Goal: Task Accomplishment & Management: Complete application form

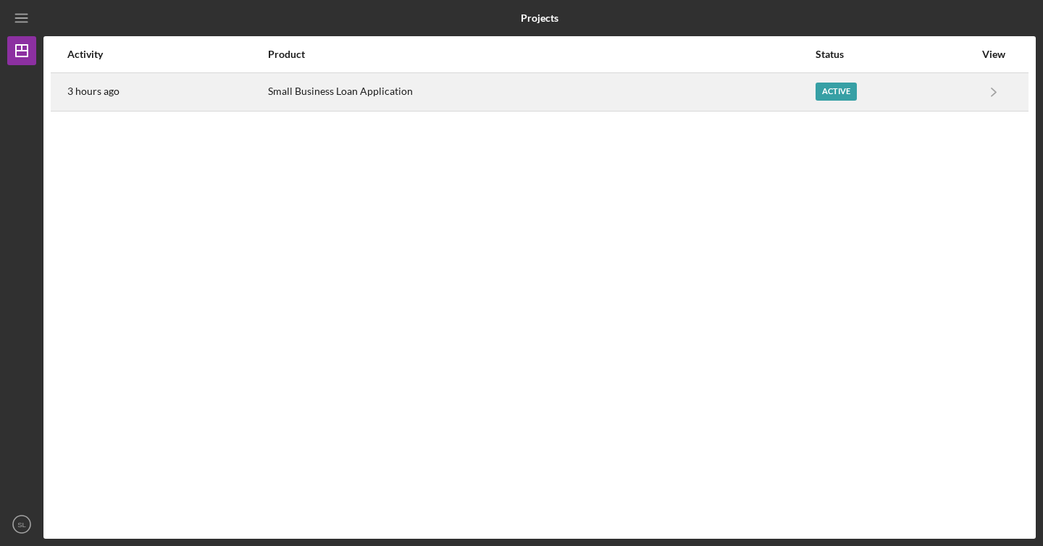
click at [836, 93] on div "Active" at bounding box center [835, 92] width 41 height 18
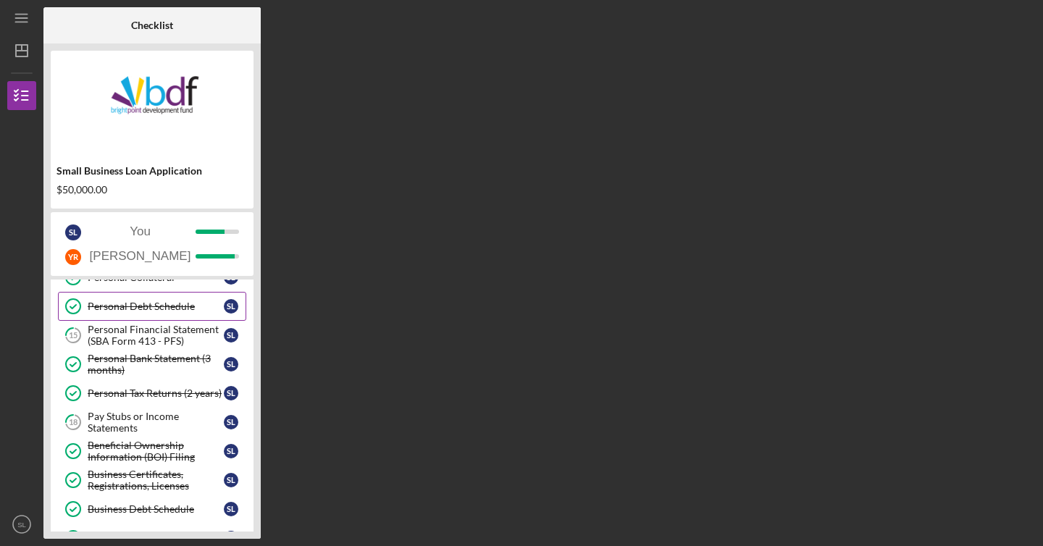
scroll to position [138, 0]
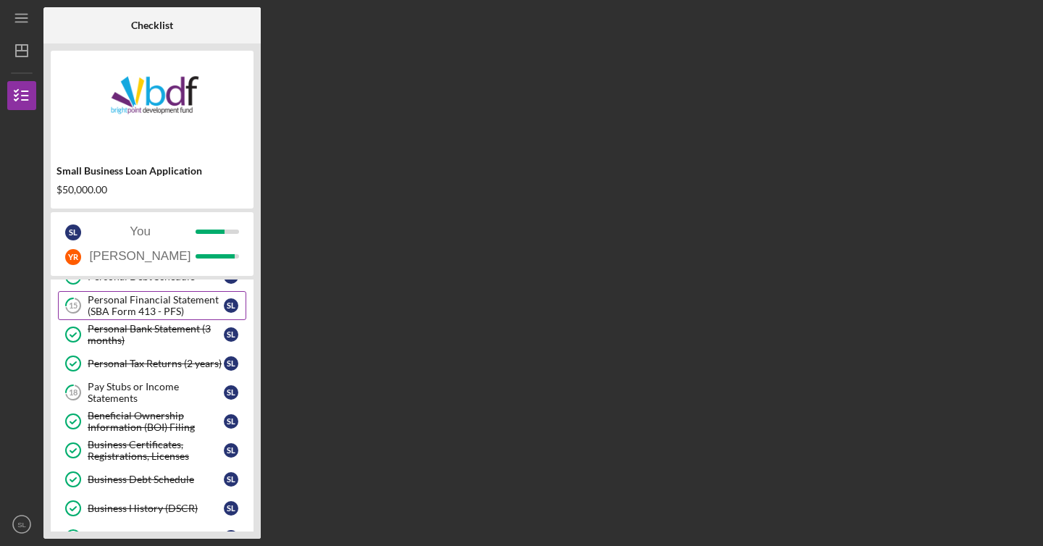
click at [135, 315] on div "Personal Financial Statement (SBA Form 413 - PFS)" at bounding box center [156, 305] width 136 height 23
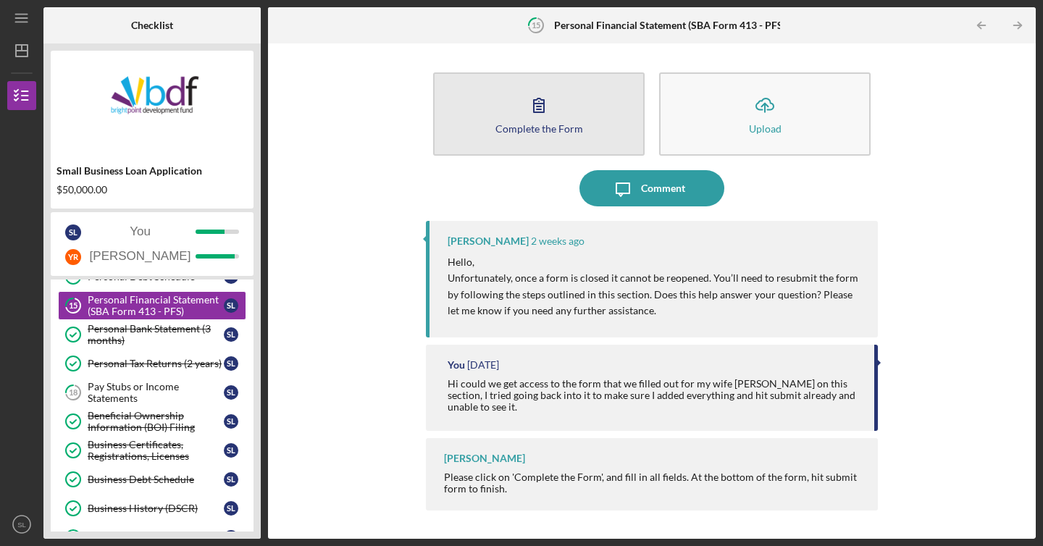
click at [603, 128] on button "Complete the Form Form" at bounding box center [538, 113] width 211 height 83
